Goal: Navigation & Orientation: Go to known website

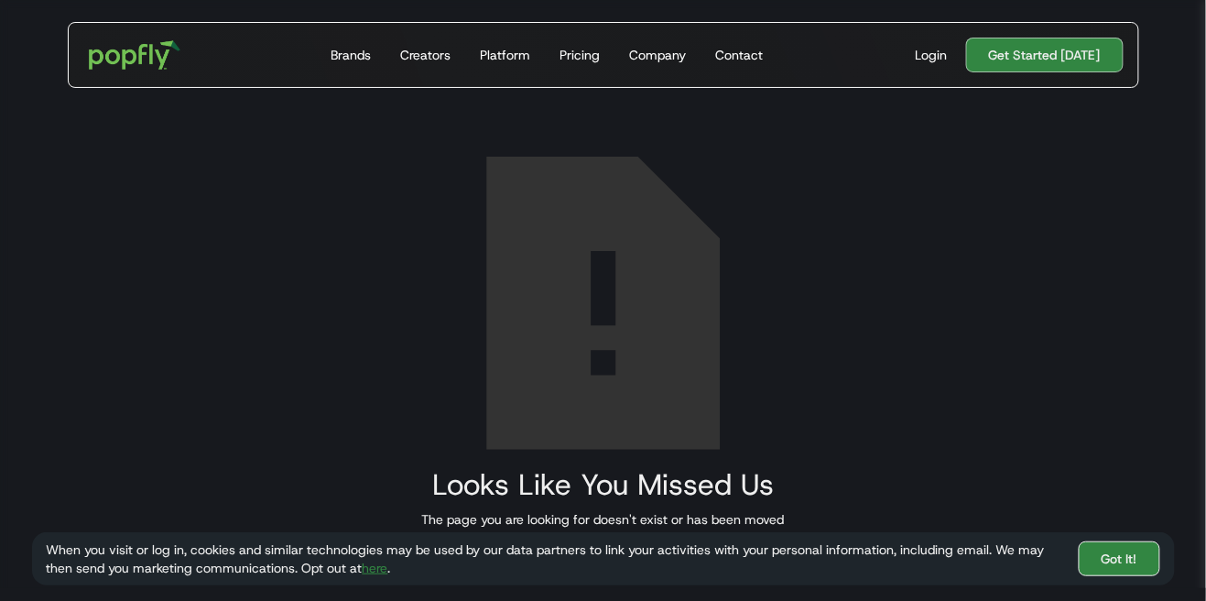
click at [1108, 561] on link "Got It!" at bounding box center [1118, 558] width 81 height 35
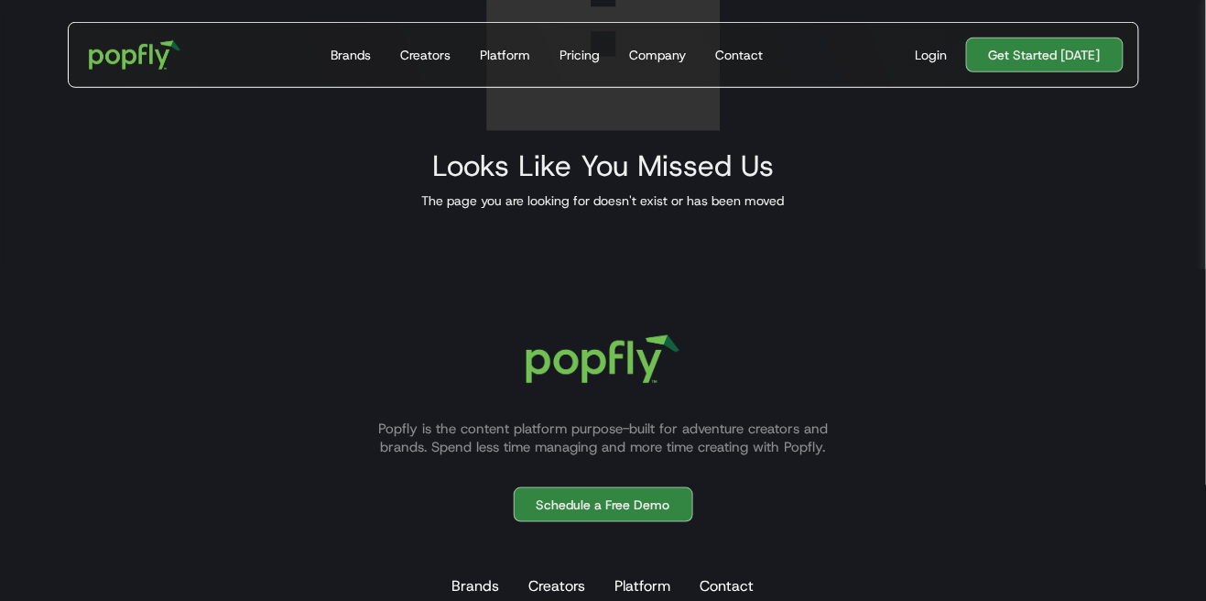
scroll to position [322, 0]
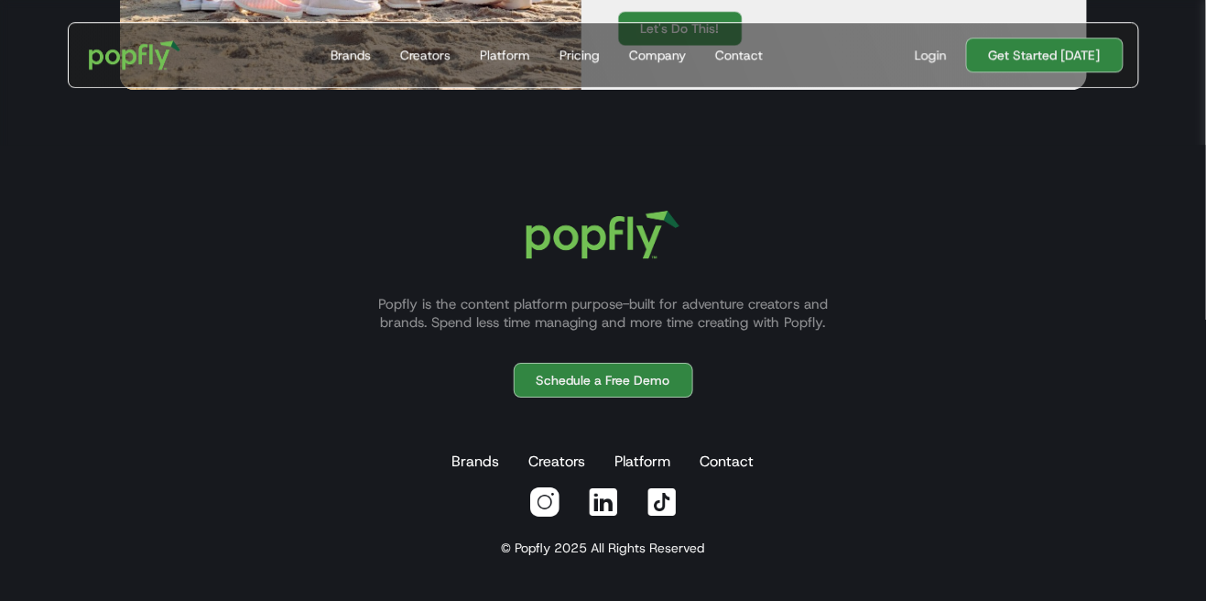
scroll to position [5543, 0]
